Goal: Task Accomplishment & Management: Use online tool/utility

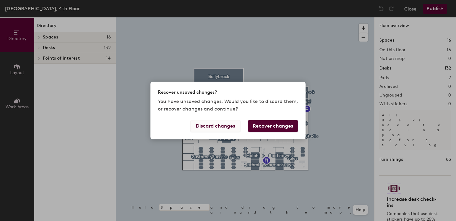
click at [223, 127] on button "Discard changes" at bounding box center [215, 126] width 50 height 12
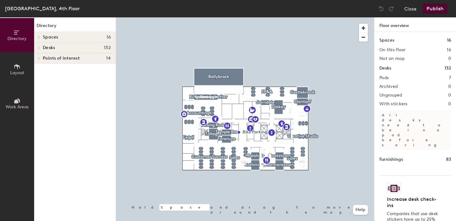
click at [51, 57] on span "Points of interest" at bounding box center [61, 58] width 37 height 5
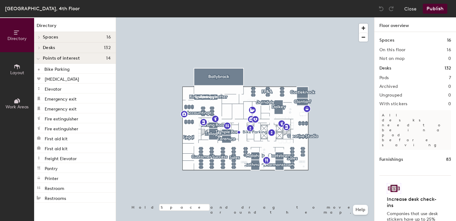
click at [40, 60] on div at bounding box center [38, 58] width 8 height 10
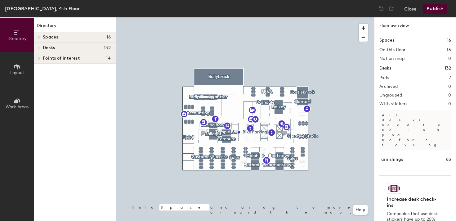
click at [20, 67] on icon at bounding box center [17, 66] width 7 height 7
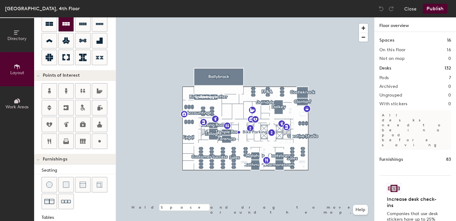
scroll to position [129, 0]
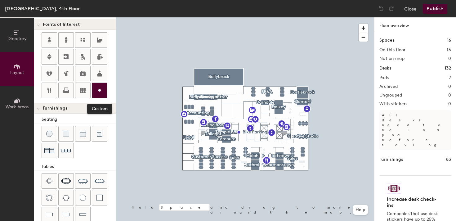
click at [103, 91] on icon at bounding box center [99, 89] width 7 height 7
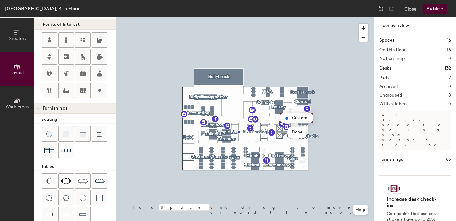
type input "20"
type input "Office Supplies"
click at [308, 131] on span "Done" at bounding box center [308, 132] width 18 height 11
click at [430, 11] on button "Publish" at bounding box center [434, 9] width 24 height 10
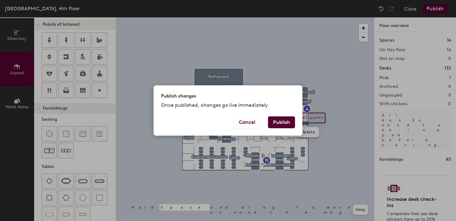
click at [290, 123] on button "Publish" at bounding box center [281, 122] width 27 height 12
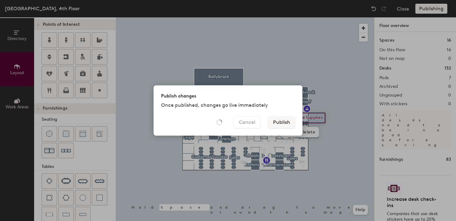
type input "20"
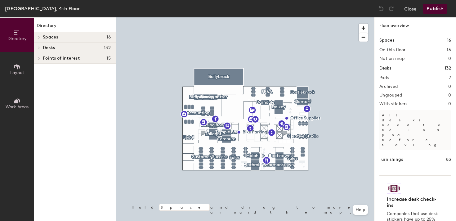
click at [46, 37] on span "Spaces" at bounding box center [50, 37] width 15 height 5
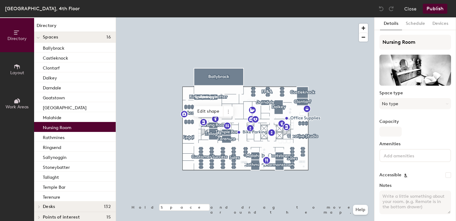
click at [61, 130] on p "Nursing Room" at bounding box center [57, 126] width 29 height 7
click at [227, 112] on icon at bounding box center [228, 111] width 5 height 5
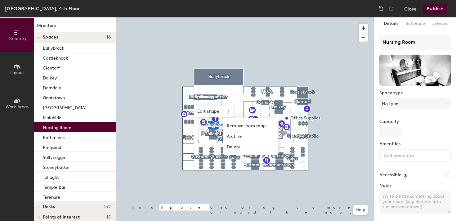
click at [418, 149] on div at bounding box center [415, 155] width 72 height 13
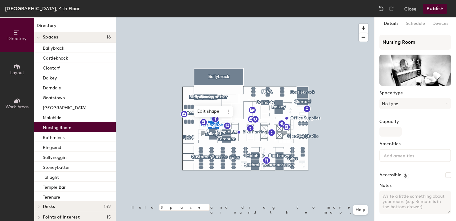
click at [421, 139] on div "Nursing Room Space type No type Capacity Amenities Accessible Notes Advanced se…" at bounding box center [415, 137] width 72 height 205
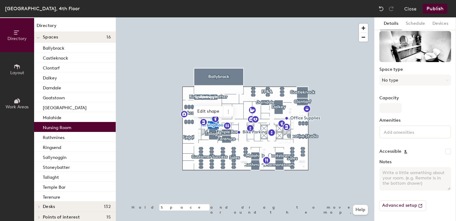
click at [411, 174] on textarea "Notes" at bounding box center [415, 179] width 72 height 24
click at [428, 10] on button "Publish" at bounding box center [434, 9] width 24 height 10
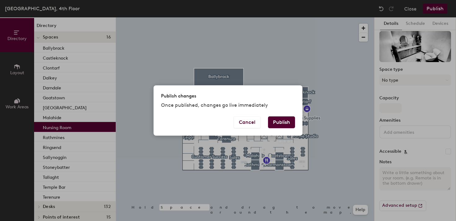
click at [281, 117] on button "Publish" at bounding box center [281, 122] width 27 height 12
